Goal: Navigation & Orientation: Find specific page/section

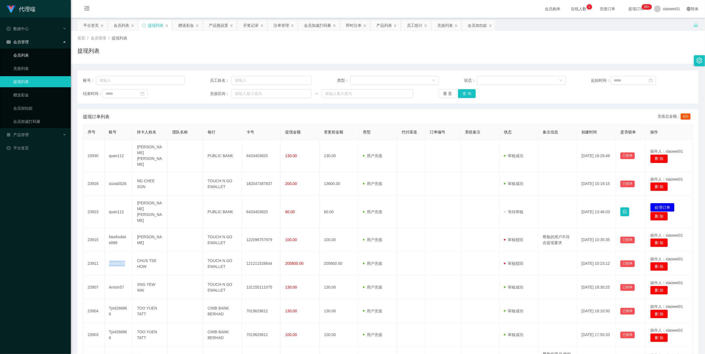
scroll to position [73, 0]
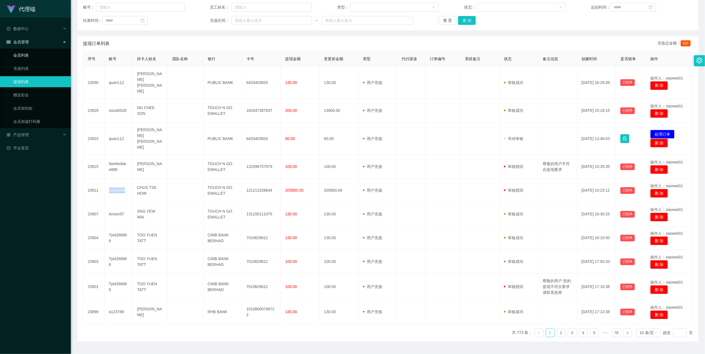
click at [23, 52] on link "会员列表" at bounding box center [39, 55] width 53 height 11
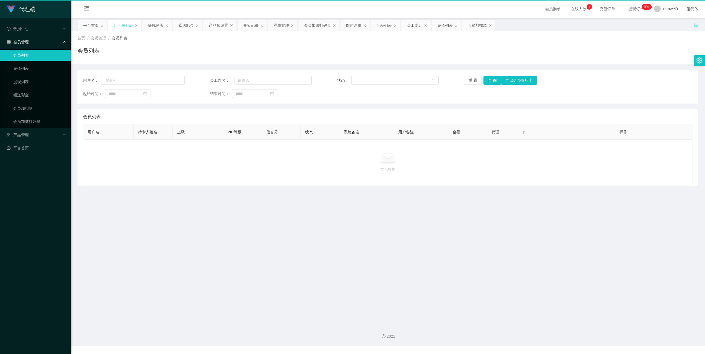
click at [22, 43] on span "会员管理" at bounding box center [18, 42] width 22 height 4
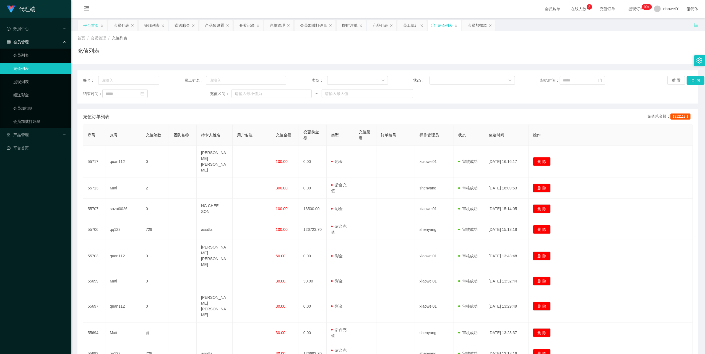
drag, startPoint x: 92, startPoint y: 26, endPoint x: 93, endPoint y: 33, distance: 7.6
click at [92, 26] on div "平台首页" at bounding box center [90, 25] width 15 height 11
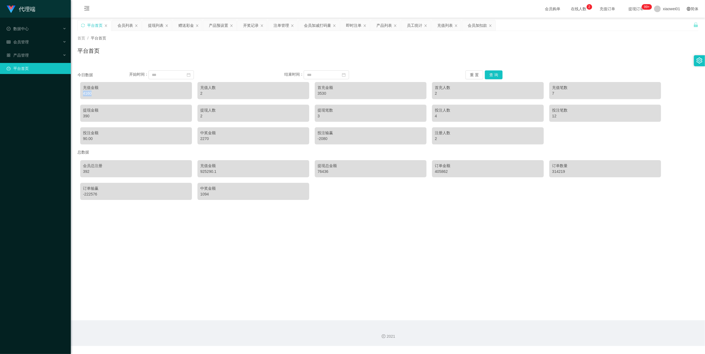
drag, startPoint x: 82, startPoint y: 92, endPoint x: 91, endPoint y: 93, distance: 8.9
click at [91, 93] on div "充值金额 4160" at bounding box center [136, 90] width 112 height 17
copy div "4160"
